Goal: Task Accomplishment & Management: Manage account settings

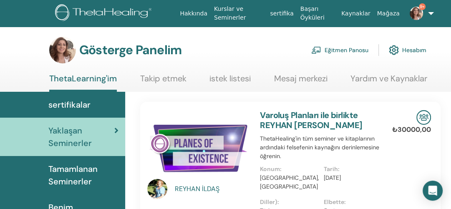
click at [340, 55] on link "Eğitmen Panosu" at bounding box center [339, 50] width 57 height 18
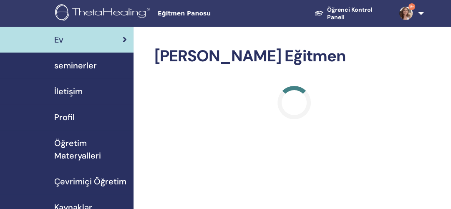
click at [69, 69] on span "seminerler" at bounding box center [75, 65] width 43 height 13
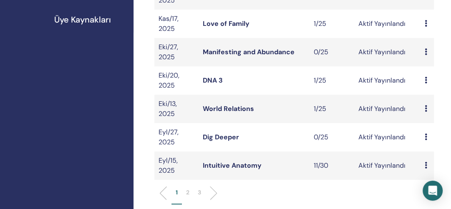
scroll to position [278, 0]
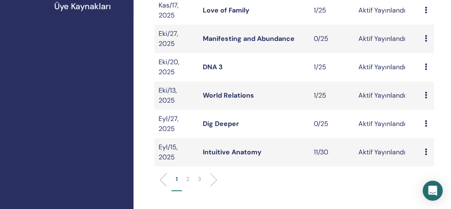
click at [208, 123] on link "Dig Deeper" at bounding box center [221, 123] width 36 height 9
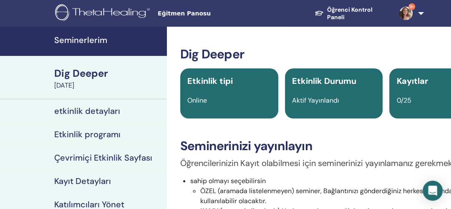
click at [421, 14] on link "9+" at bounding box center [408, 13] width 32 height 27
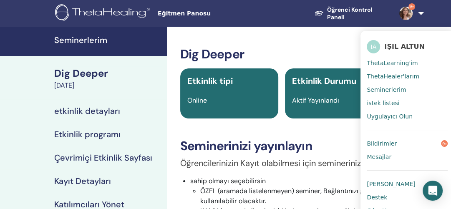
click at [77, 38] on h4 "Seminerlerim" at bounding box center [108, 40] width 108 height 10
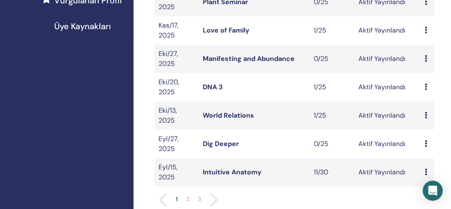
scroll to position [270, 0]
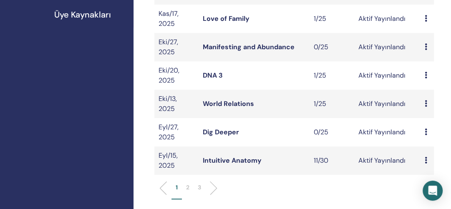
click at [425, 129] on icon at bounding box center [425, 131] width 3 height 7
click at [425, 174] on p "İptal" at bounding box center [435, 173] width 37 height 10
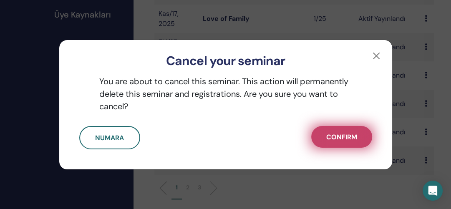
click at [326, 133] on span "Confirm" at bounding box center [341, 137] width 31 height 9
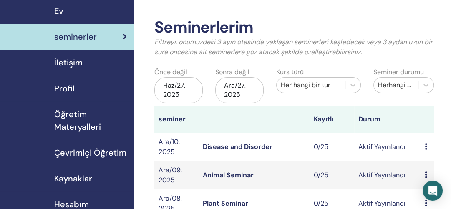
scroll to position [0, 0]
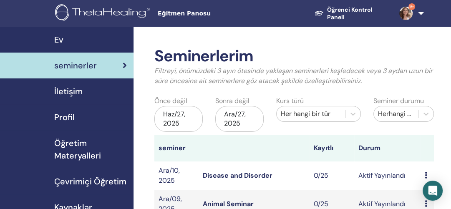
click at [418, 13] on link "9+" at bounding box center [408, 13] width 32 height 27
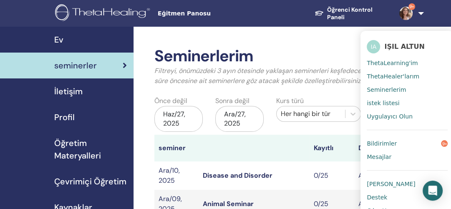
click at [381, 141] on span "Bildirimler" at bounding box center [381, 144] width 30 height 8
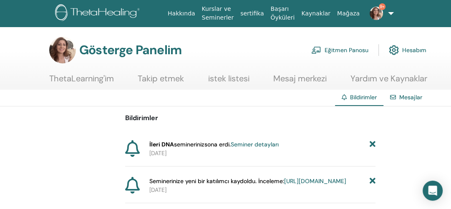
click at [371, 140] on icon at bounding box center [372, 144] width 6 height 9
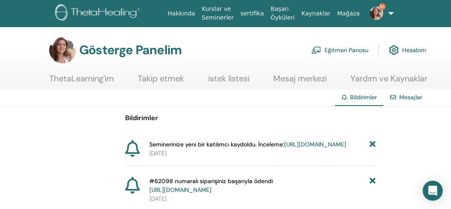
click at [371, 140] on icon at bounding box center [372, 144] width 6 height 9
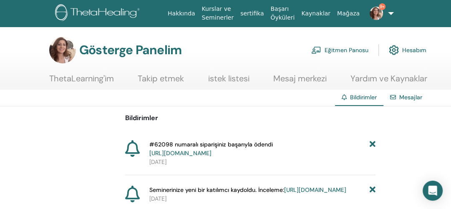
click at [371, 140] on icon at bounding box center [372, 149] width 6 height 18
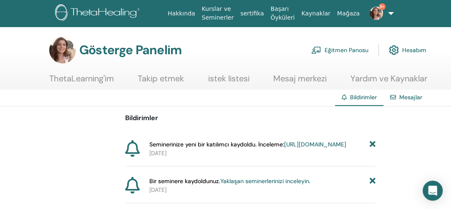
click at [371, 140] on icon at bounding box center [372, 144] width 6 height 9
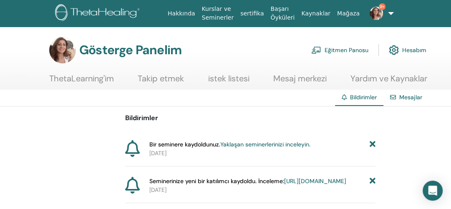
click at [371, 140] on icon at bounding box center [372, 144] width 6 height 9
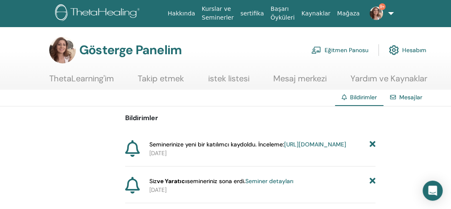
click at [371, 140] on icon at bounding box center [372, 144] width 6 height 9
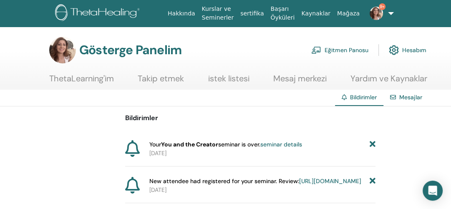
click at [371, 140] on icon at bounding box center [372, 144] width 6 height 9
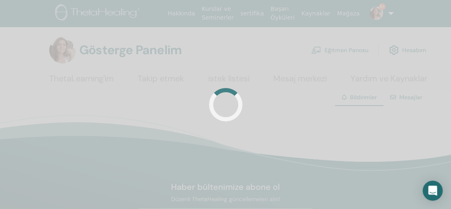
click at [371, 140] on div at bounding box center [225, 104] width 451 height 209
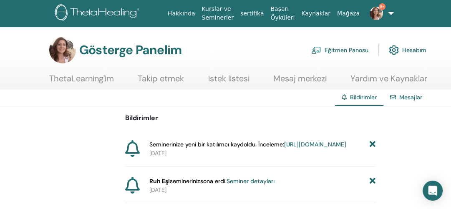
click at [371, 140] on icon at bounding box center [372, 144] width 6 height 9
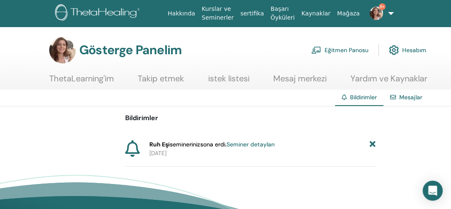
click at [371, 140] on icon at bounding box center [372, 144] width 6 height 9
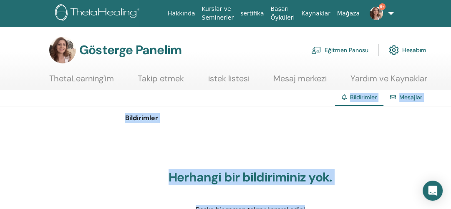
click at [371, 140] on div "Herhangi bir bildiriminiz yok. Başka bir zaman tekrar kontrol edin!" at bounding box center [250, 192] width 250 height 125
click at [348, 43] on link "Eğitmen Panosu" at bounding box center [339, 50] width 57 height 18
click at [345, 48] on font "Eğitmen Panosu" at bounding box center [346, 51] width 44 height 8
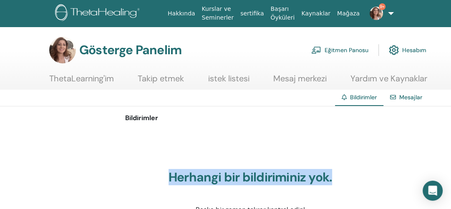
click at [345, 48] on font "Eğitmen Panosu" at bounding box center [346, 51] width 44 height 8
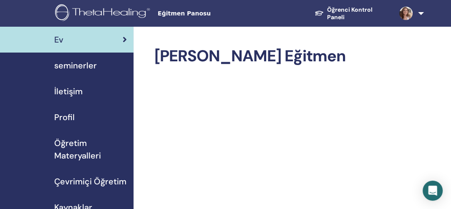
click at [90, 67] on span "seminerler" at bounding box center [75, 65] width 43 height 13
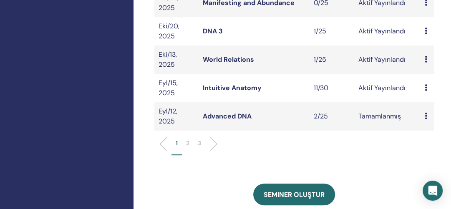
scroll to position [321, 0]
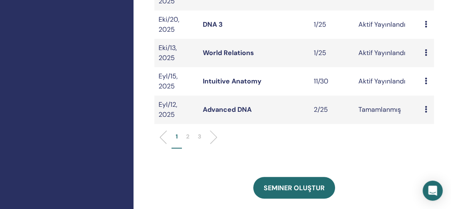
click at [240, 80] on link "Intuitive Anatomy" at bounding box center [232, 81] width 59 height 9
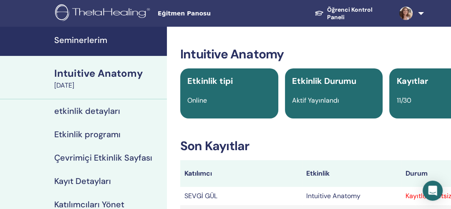
click at [103, 200] on h4 "Katılımcıları Yönet" at bounding box center [89, 204] width 70 height 10
